Goal: Browse casually

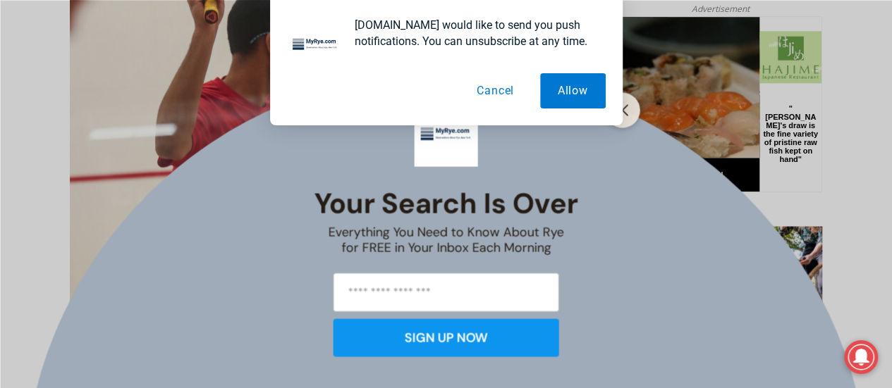
scroll to position [696, 0]
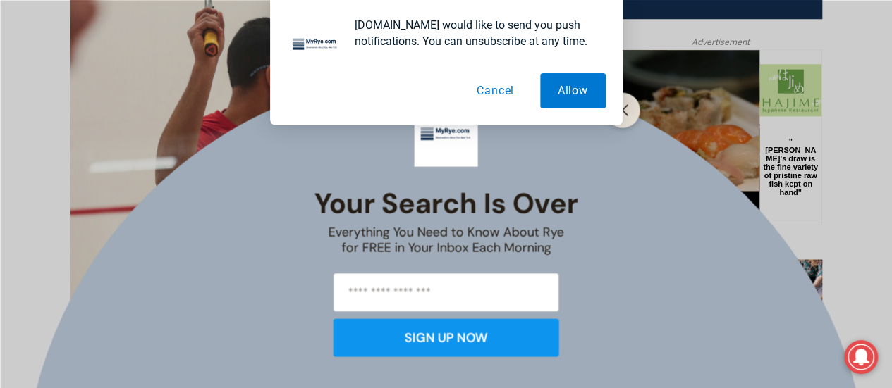
click at [495, 82] on button "Cancel" at bounding box center [495, 90] width 73 height 35
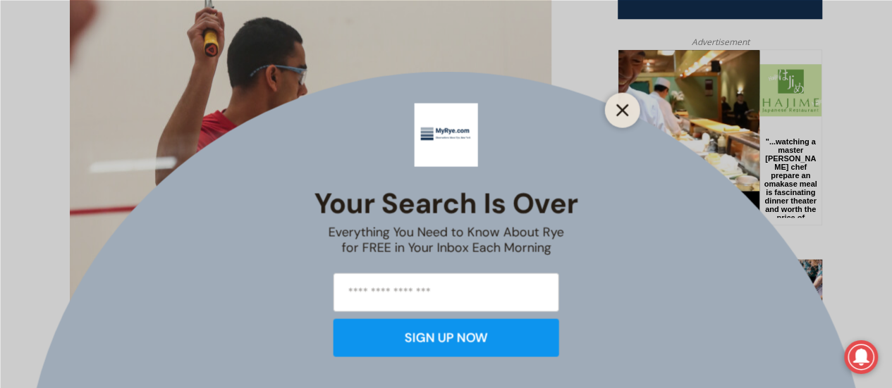
click at [621, 106] on icon "Close" at bounding box center [622, 110] width 13 height 13
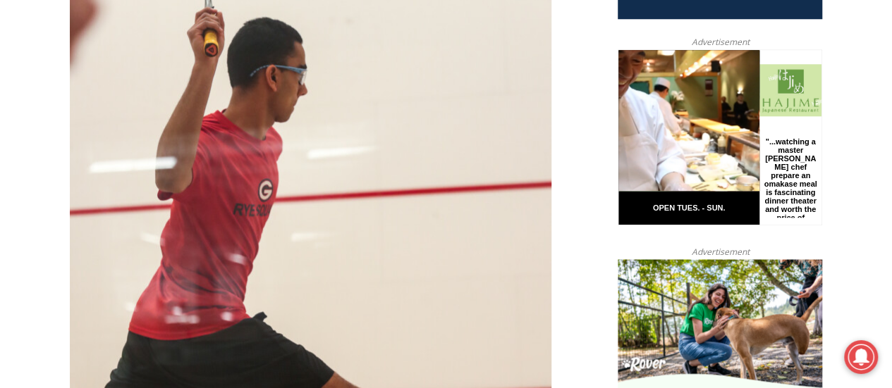
click at [622, 104] on div at bounding box center [688, 119] width 141 height 141
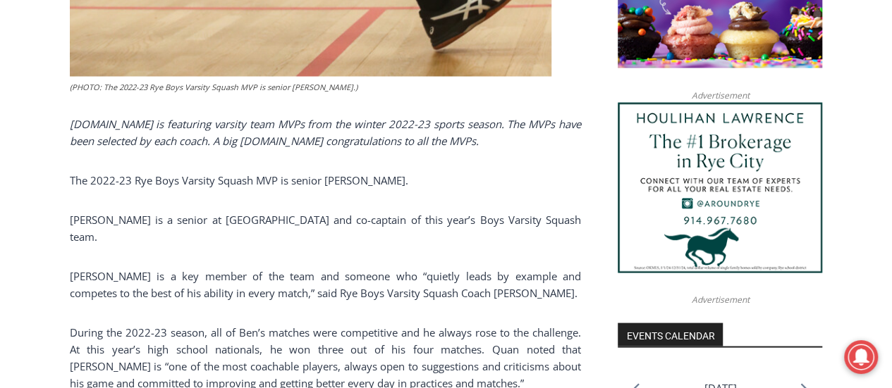
scroll to position [1280, 0]
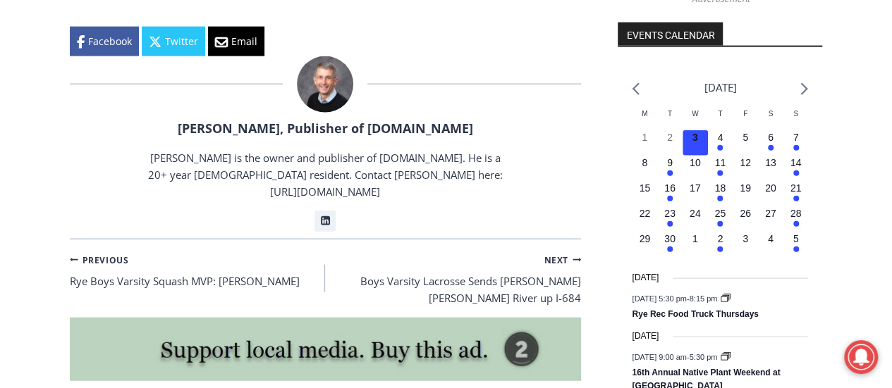
scroll to position [1573, 0]
